Goal: Information Seeking & Learning: Find specific fact

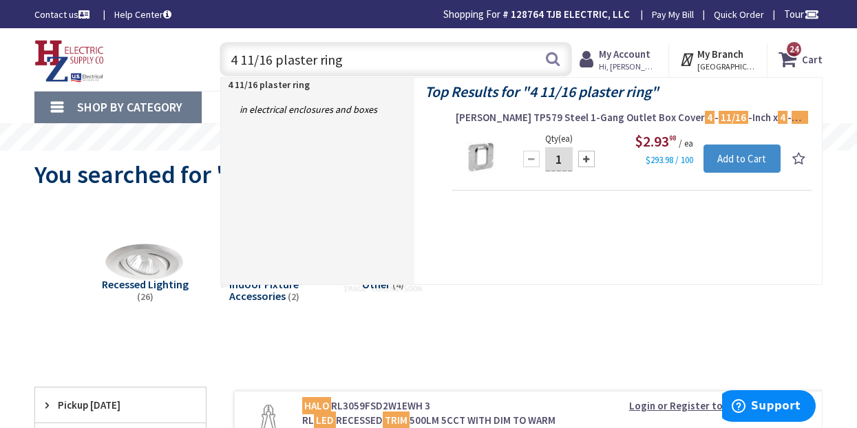
click at [621, 263] on div "Top Results for " 4 11/16 plaster ring " [PERSON_NAME] TP579 Steel 1-Gang Outle…" at bounding box center [617, 181] width 407 height 206
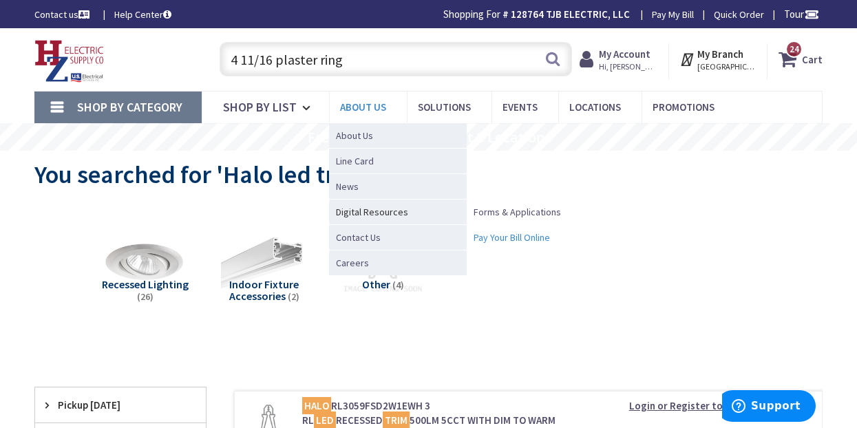
click at [508, 237] on span "Pay Your Bill Online" at bounding box center [511, 237] width 76 height 14
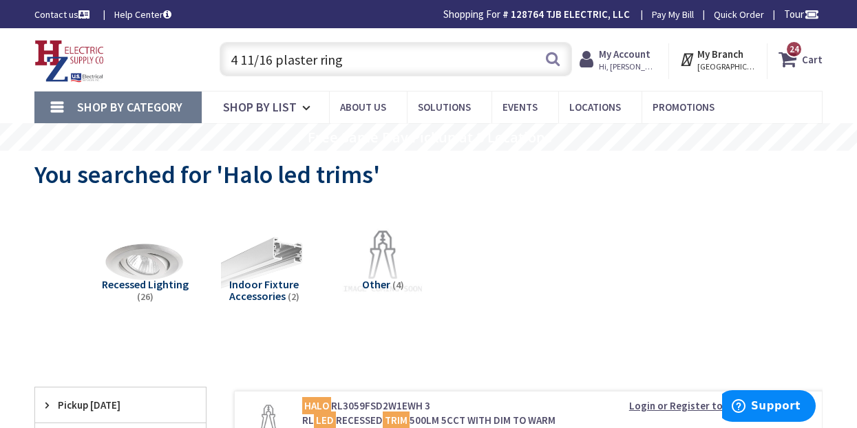
click at [381, 61] on input "4 11/16 plaster ring" at bounding box center [395, 59] width 352 height 34
drag, startPoint x: 381, startPoint y: 61, endPoint x: 222, endPoint y: 61, distance: 158.9
click at [222, 61] on input "4 11/16 plaster ring" at bounding box center [395, 59] width 352 height 34
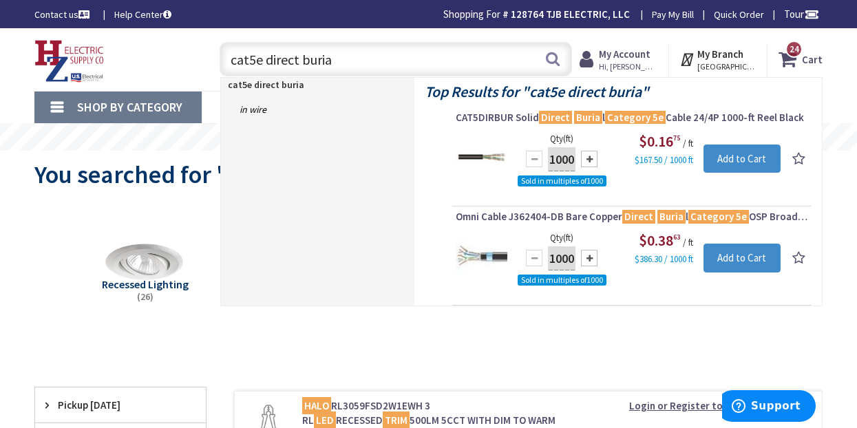
type input "cat5e direct buria"
